Goal: Task Accomplishment & Management: Use online tool/utility

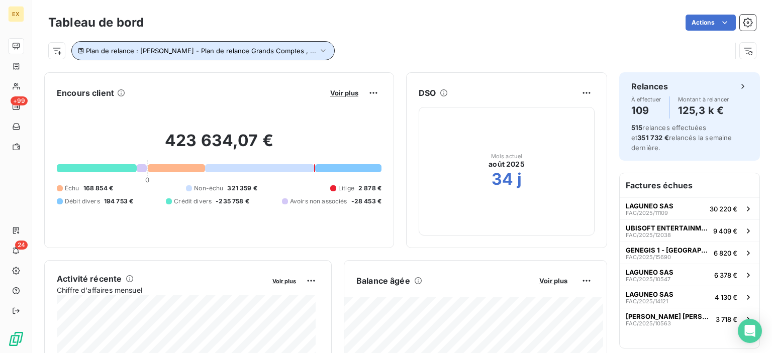
click at [321, 50] on icon "button" at bounding box center [323, 50] width 5 height 3
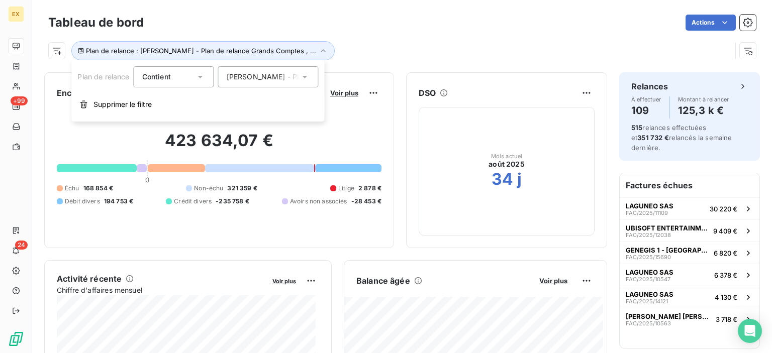
click at [276, 72] on span "[PERSON_NAME] - Plan de relance Grands Comptes" at bounding box center [315, 77] width 176 height 10
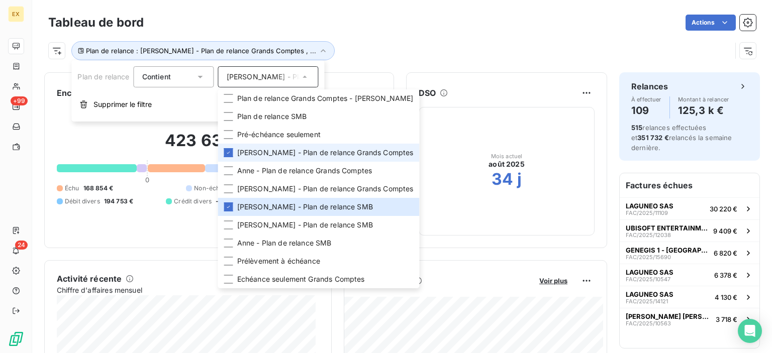
click at [247, 149] on span "[PERSON_NAME] - Plan de relance Grands Comptes" at bounding box center [325, 153] width 176 height 10
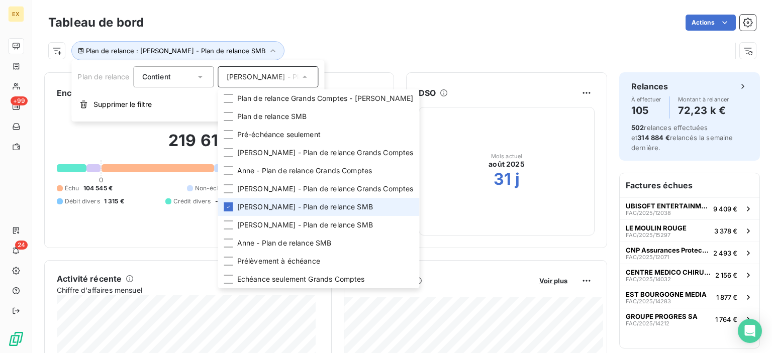
click at [239, 209] on span "[PERSON_NAME] - Plan de relance SMB" at bounding box center [305, 207] width 136 height 10
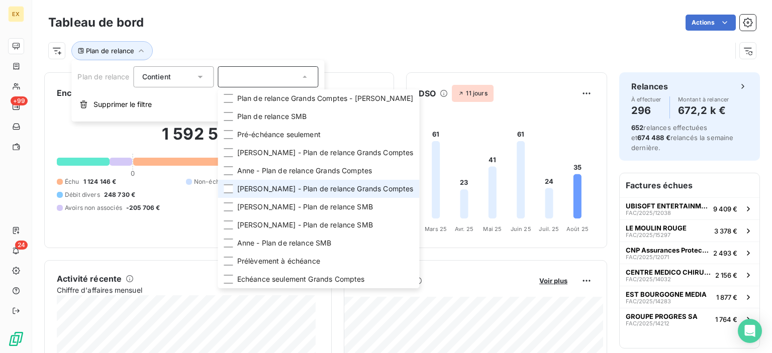
click at [243, 193] on span "[PERSON_NAME] - Plan de relance Grands Comptes" at bounding box center [325, 189] width 176 height 10
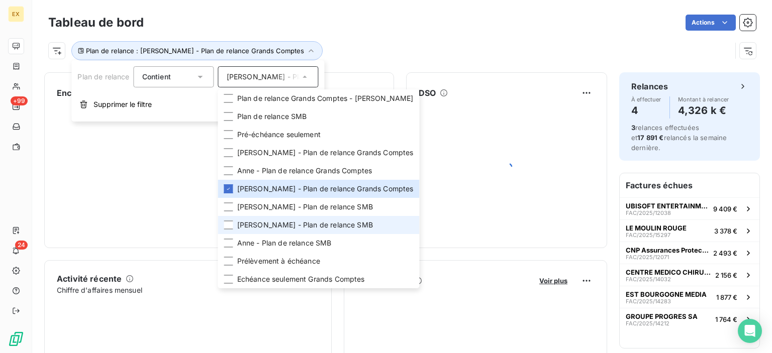
click at [243, 230] on span "[PERSON_NAME] - Plan de relance SMB" at bounding box center [305, 225] width 136 height 10
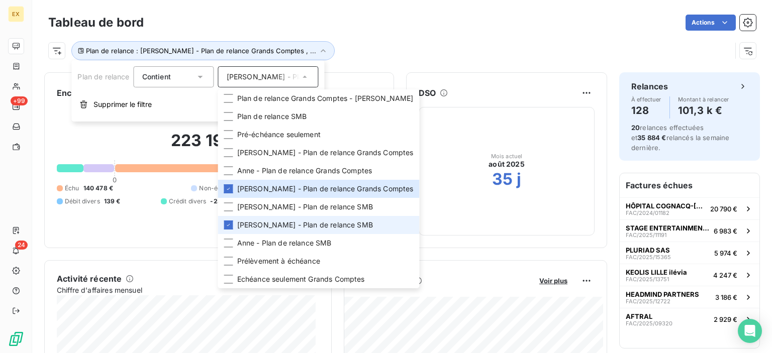
click at [243, 230] on span "[PERSON_NAME] - Plan de relance SMB" at bounding box center [305, 225] width 136 height 10
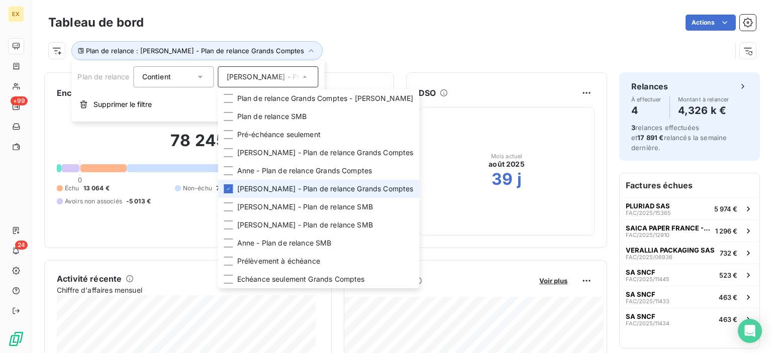
click at [242, 193] on span "[PERSON_NAME] - Plan de relance Grands Comptes" at bounding box center [325, 189] width 176 height 10
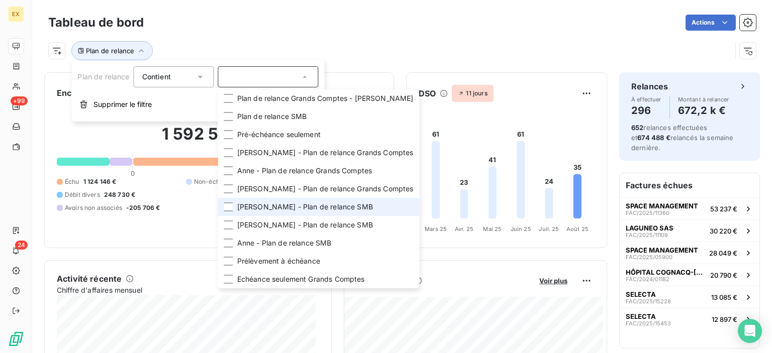
click at [240, 209] on span "[PERSON_NAME] - Plan de relance SMB" at bounding box center [305, 207] width 136 height 10
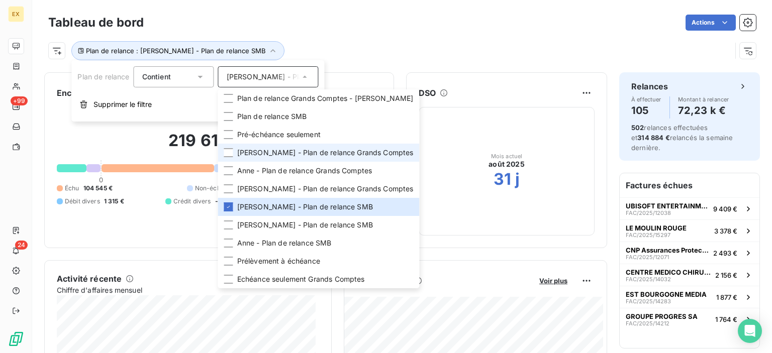
click at [249, 156] on span "[PERSON_NAME] - Plan de relance Grands Comptes" at bounding box center [325, 153] width 176 height 10
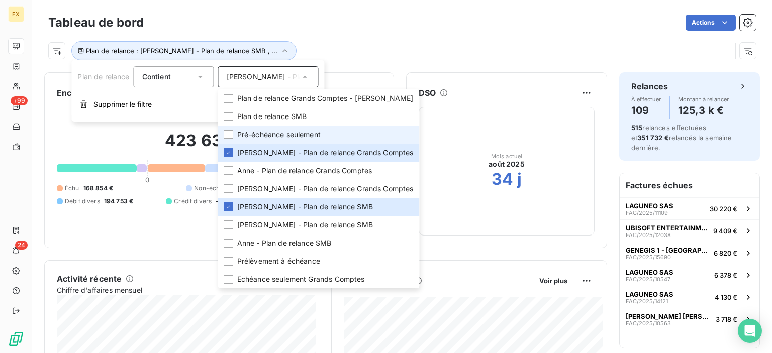
click at [236, 140] on li "Pré-échéance seulement" at bounding box center [318, 135] width 201 height 18
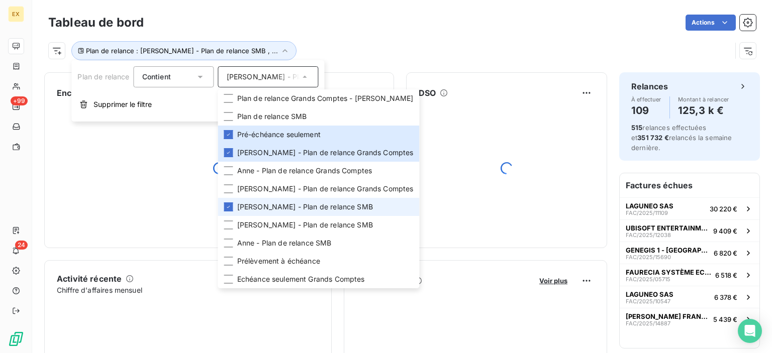
click at [238, 205] on span "[PERSON_NAME] - Plan de relance SMB" at bounding box center [305, 207] width 136 height 10
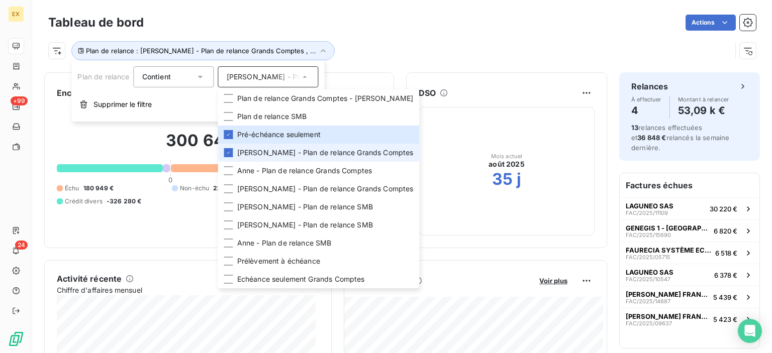
click at [241, 158] on li "[PERSON_NAME] - Plan de relance Grands Comptes" at bounding box center [318, 153] width 201 height 18
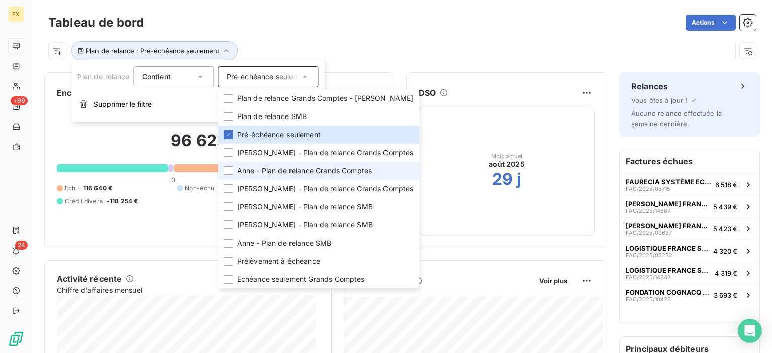
click at [263, 176] on li "Anne - Plan de relance Grands Comptes" at bounding box center [318, 171] width 201 height 18
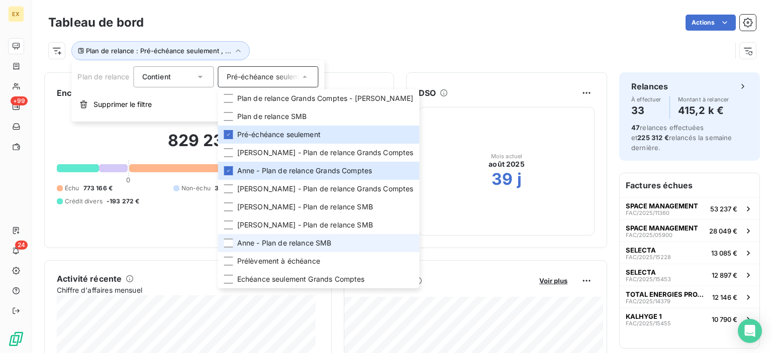
click at [252, 238] on span "Anne - Plan de relance SMB" at bounding box center [284, 243] width 94 height 10
click at [251, 240] on span "Anne - Plan de relance SMB" at bounding box center [284, 243] width 94 height 10
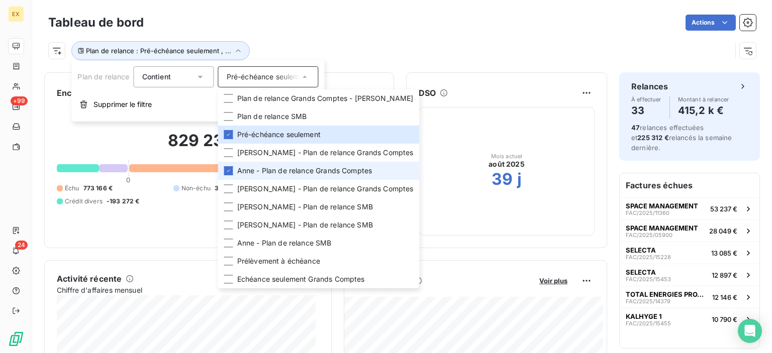
click at [241, 174] on span "Anne - Plan de relance Grands Comptes" at bounding box center [304, 171] width 135 height 10
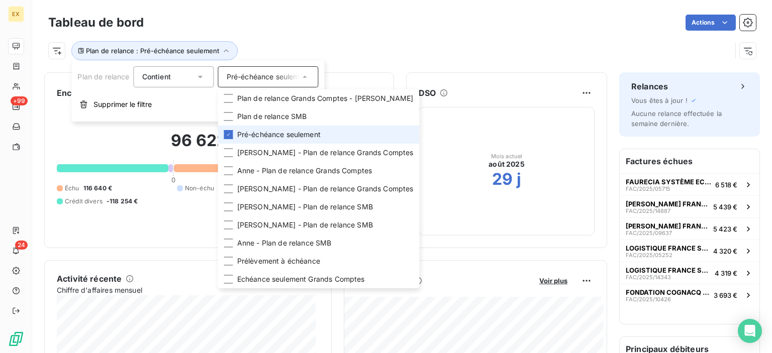
click at [243, 134] on span "Pré-échéance seulement" at bounding box center [278, 135] width 83 height 10
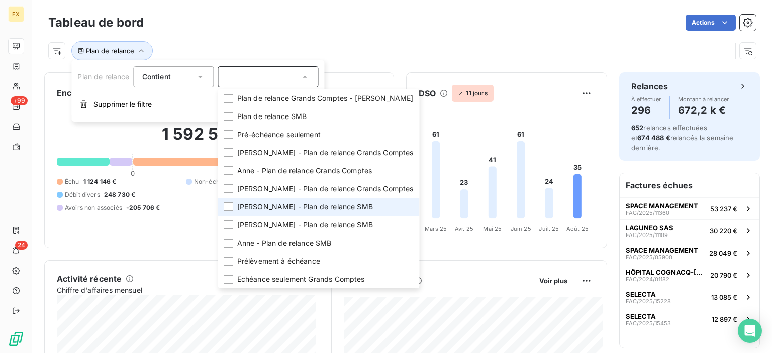
click at [251, 208] on span "[PERSON_NAME] - Plan de relance SMB" at bounding box center [305, 207] width 136 height 10
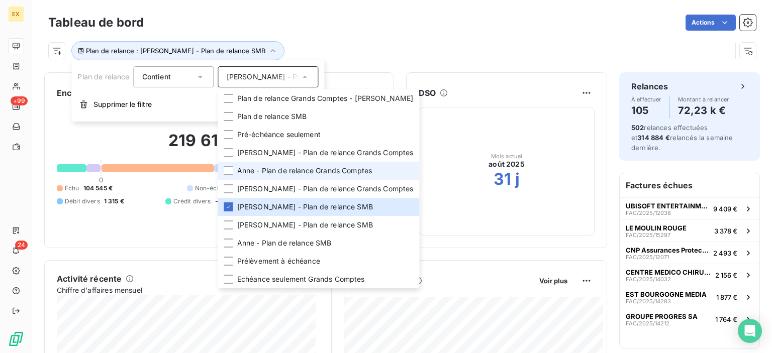
click at [258, 162] on li "Anne - Plan de relance Grands Comptes" at bounding box center [318, 171] width 201 height 18
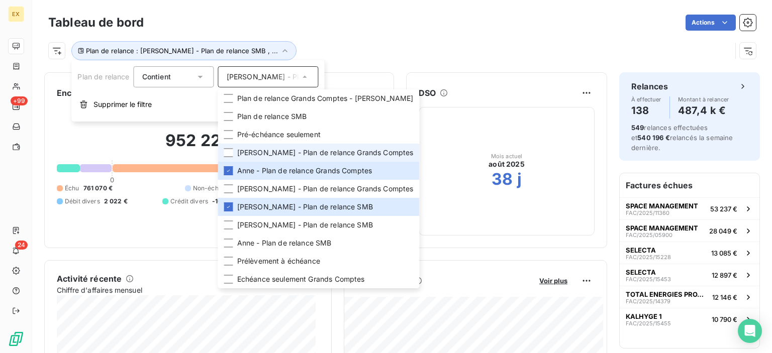
click at [259, 156] on span "[PERSON_NAME] - Plan de relance Grands Comptes" at bounding box center [325, 153] width 176 height 10
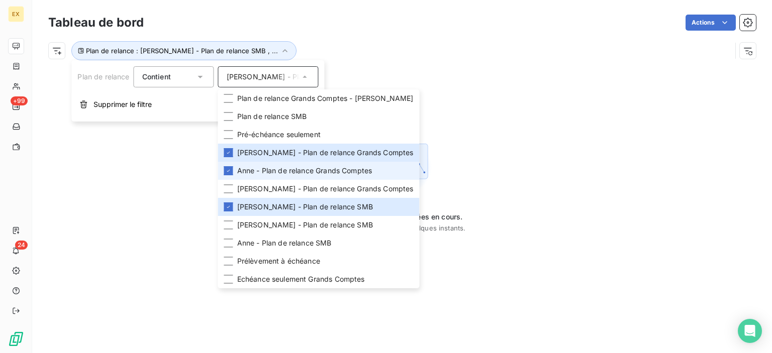
click at [254, 168] on span "Anne - Plan de relance Grands Comptes" at bounding box center [304, 171] width 135 height 10
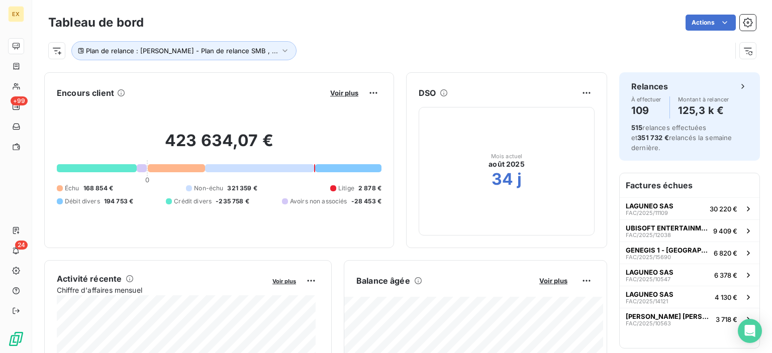
click at [465, 60] on div "Plan de relance : [PERSON_NAME] - Plan de relance SMB , ..." at bounding box center [389, 50] width 683 height 19
